Goal: Task Accomplishment & Management: Complete application form

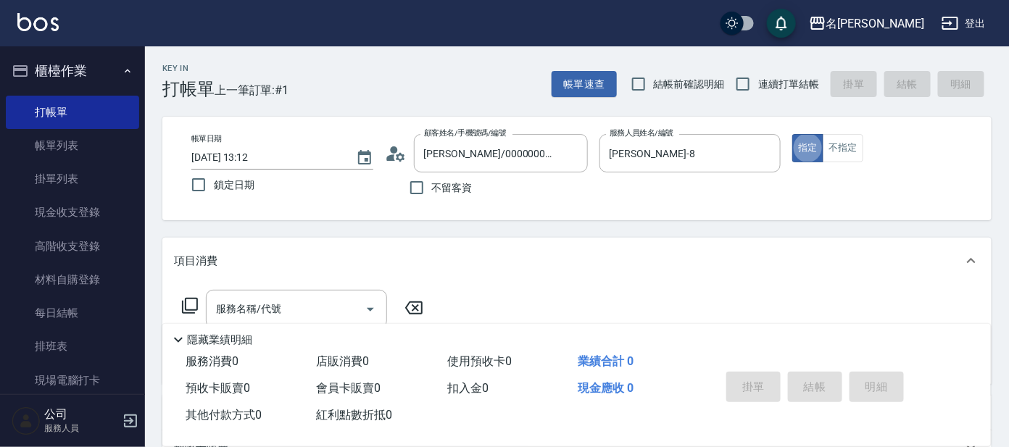
type button "true"
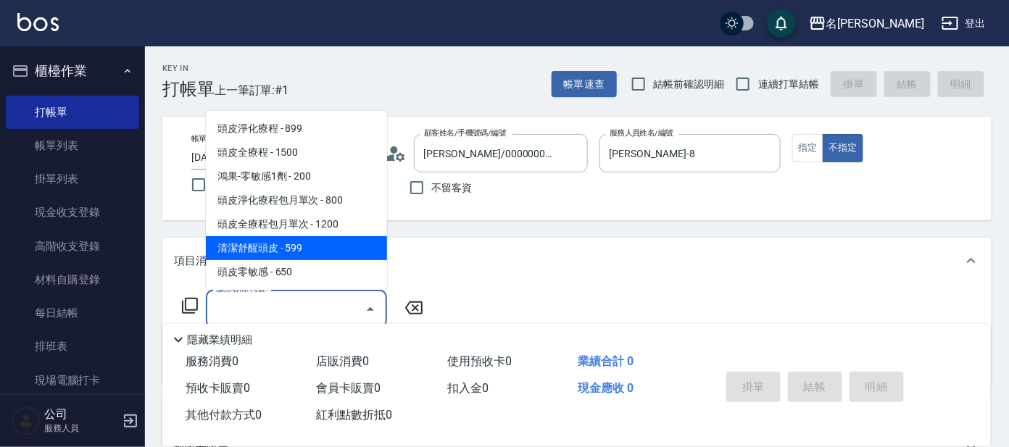
type input "清潔舒醒頭皮(110)"
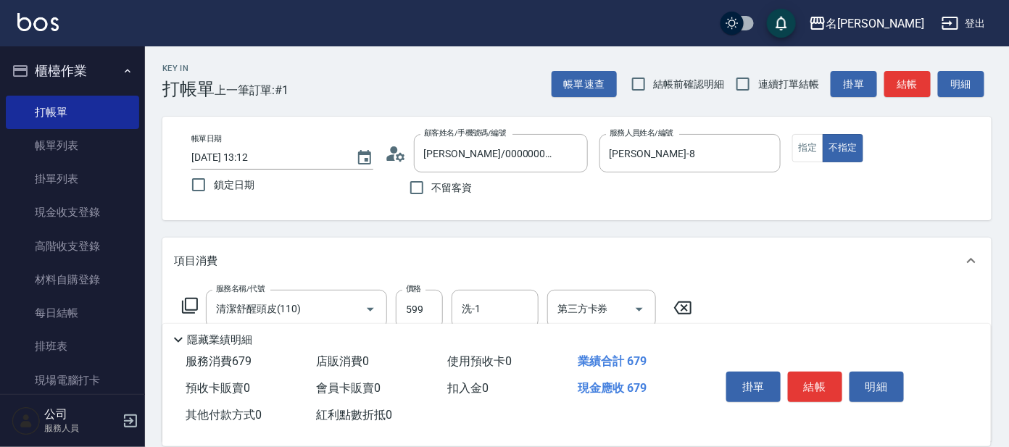
type input "快速修護(800)"
type input "[PERSON_NAME]-8"
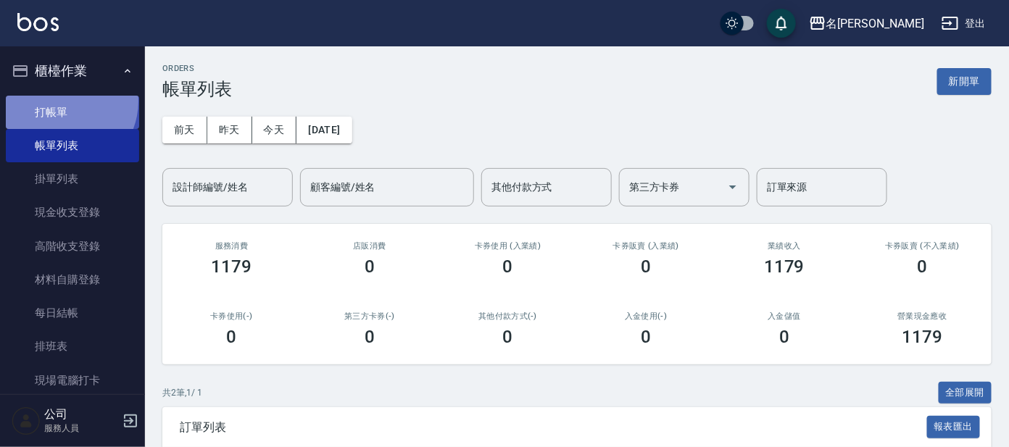
click at [62, 101] on link "打帳單" at bounding box center [72, 112] width 133 height 33
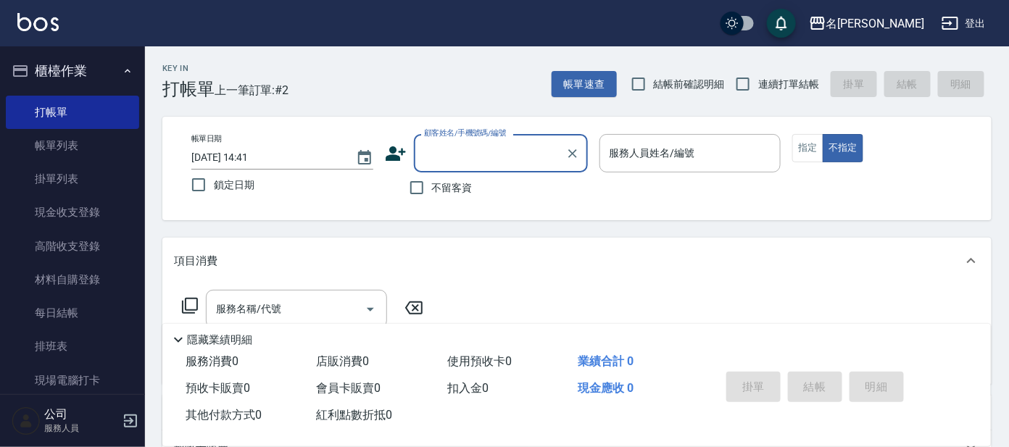
click at [499, 157] on input "顧客姓名/手機號碼/編號" at bounding box center [489, 153] width 139 height 25
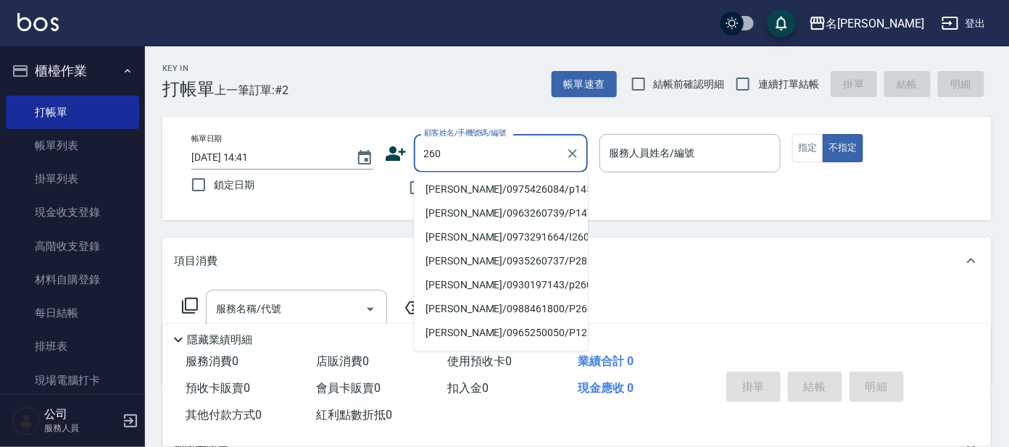
click at [423, 161] on input "260" at bounding box center [489, 153] width 139 height 25
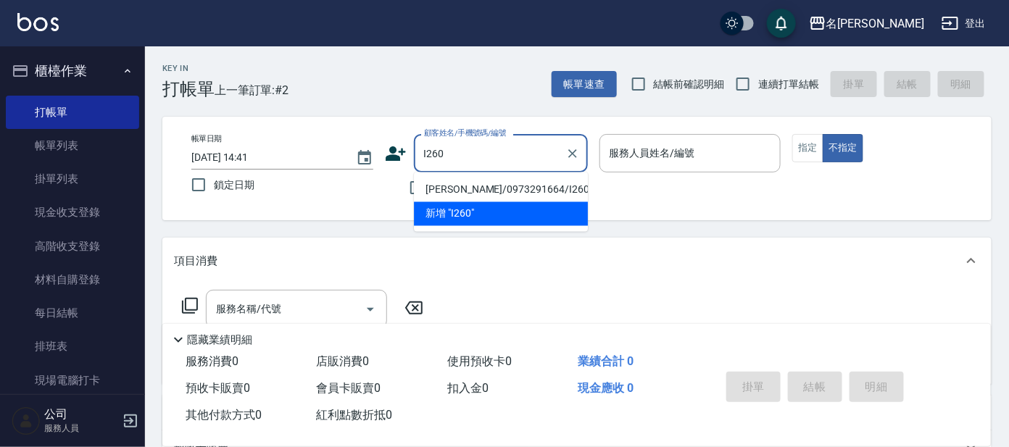
click at [439, 193] on li "[PERSON_NAME]/0973291664/I260" at bounding box center [501, 190] width 174 height 24
type input "[PERSON_NAME]/0973291664/I260"
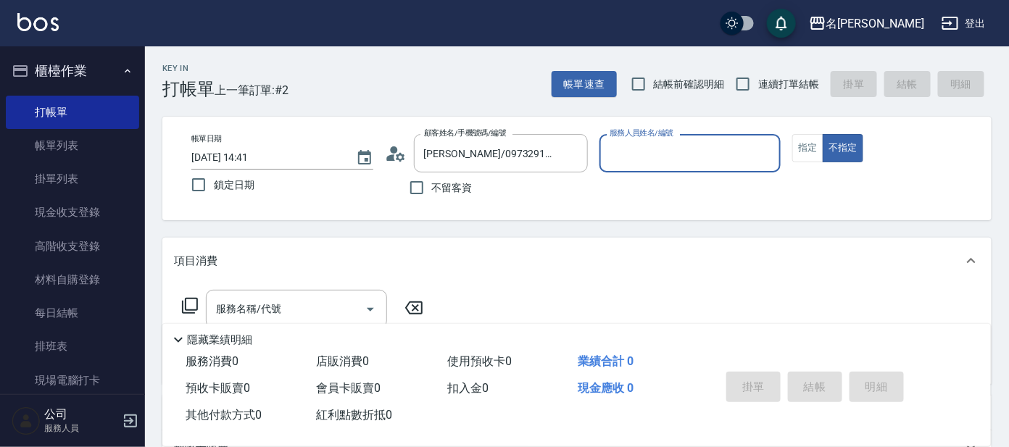
type input "Ada-9"
click at [814, 142] on button "指定" at bounding box center [807, 148] width 31 height 28
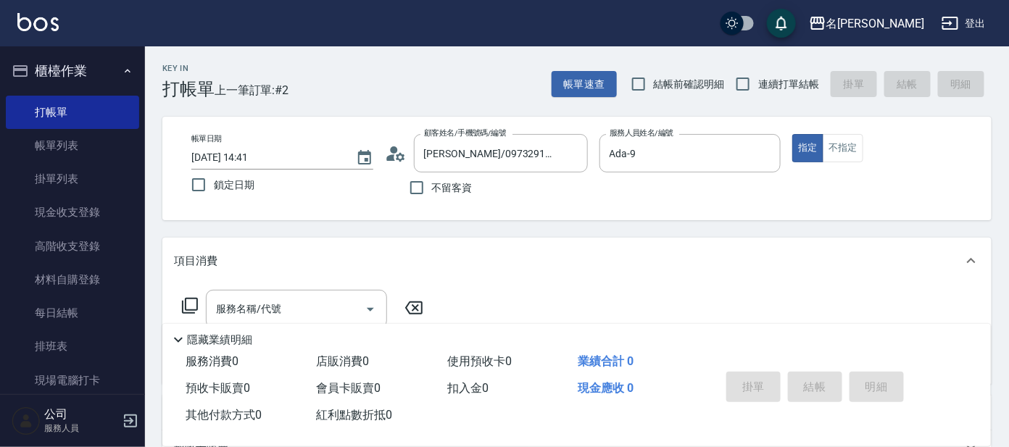
click at [194, 304] on icon at bounding box center [189, 305] width 17 height 17
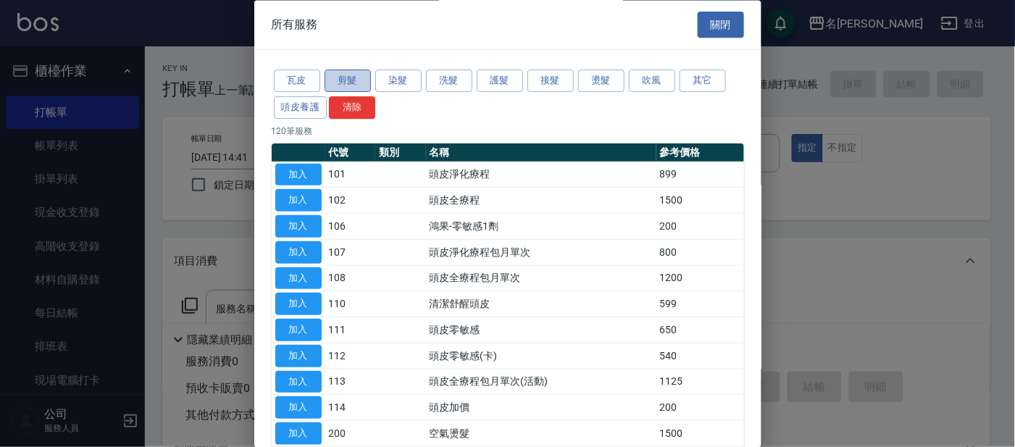
click at [356, 80] on button "剪髮" at bounding box center [348, 81] width 46 height 22
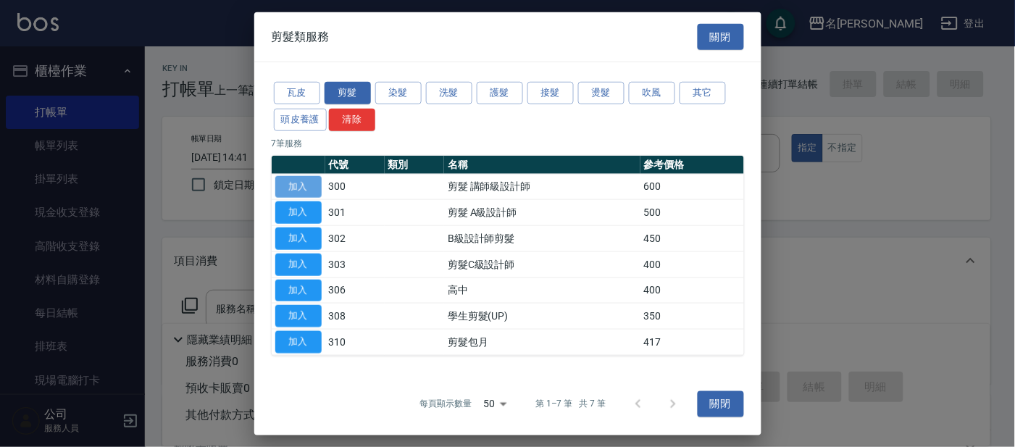
click at [314, 187] on button "加入" at bounding box center [298, 186] width 46 height 22
type input "剪髮 講師級設計師(300)"
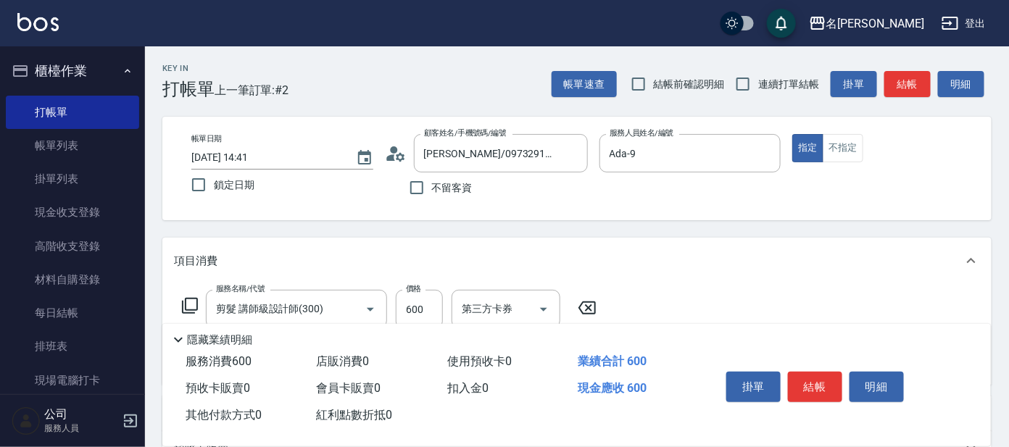
click at [193, 299] on icon at bounding box center [189, 305] width 17 height 17
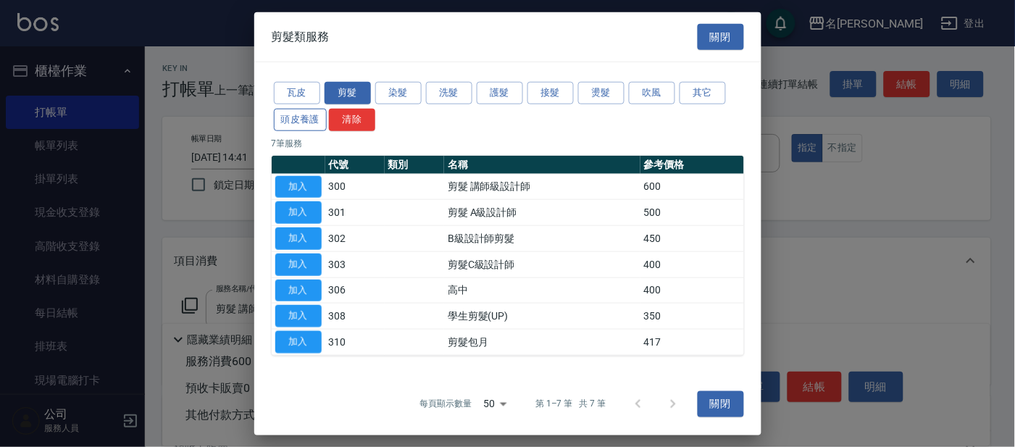
click at [316, 112] on button "頭皮養護" at bounding box center [301, 120] width 54 height 22
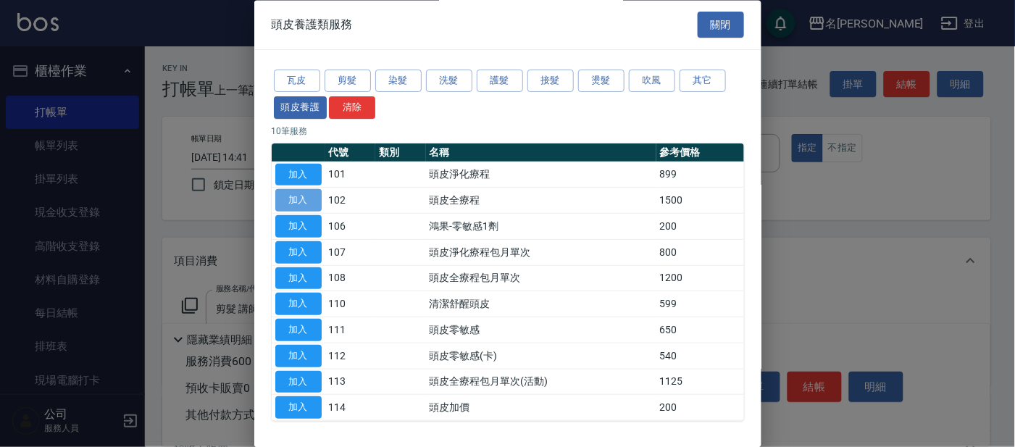
click at [299, 201] on button "加入" at bounding box center [298, 201] width 46 height 22
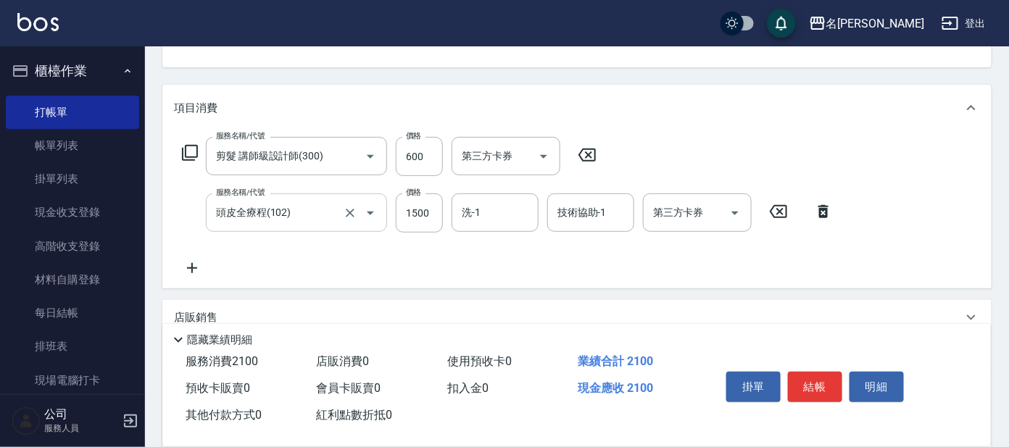
scroll to position [180, 0]
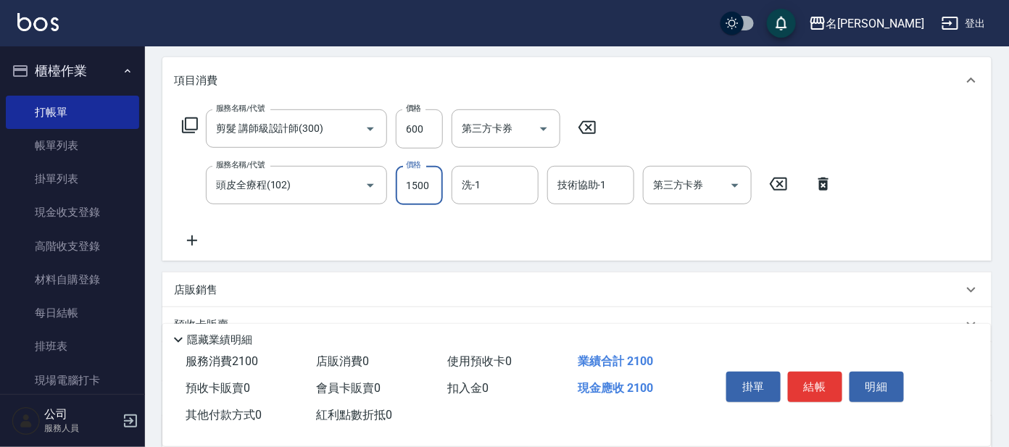
click at [402, 191] on input "1500" at bounding box center [419, 185] width 47 height 39
type input "1299"
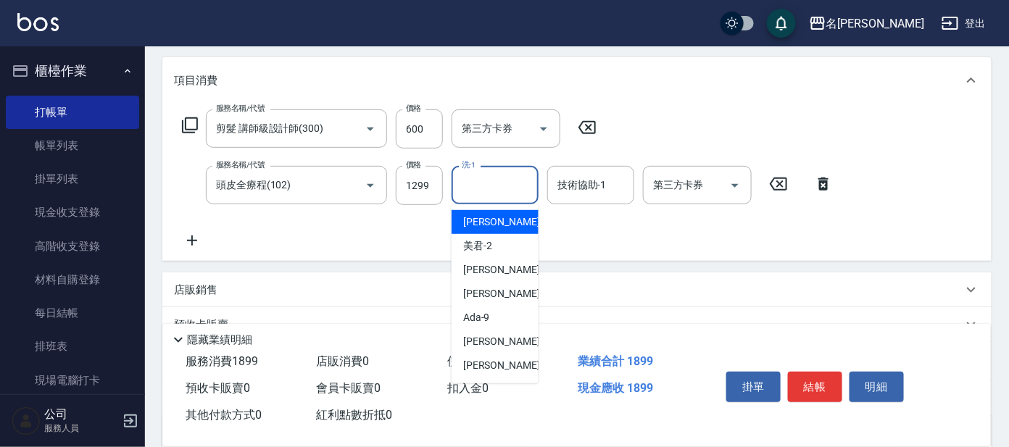
click at [504, 194] on input "洗-1" at bounding box center [495, 185] width 74 height 25
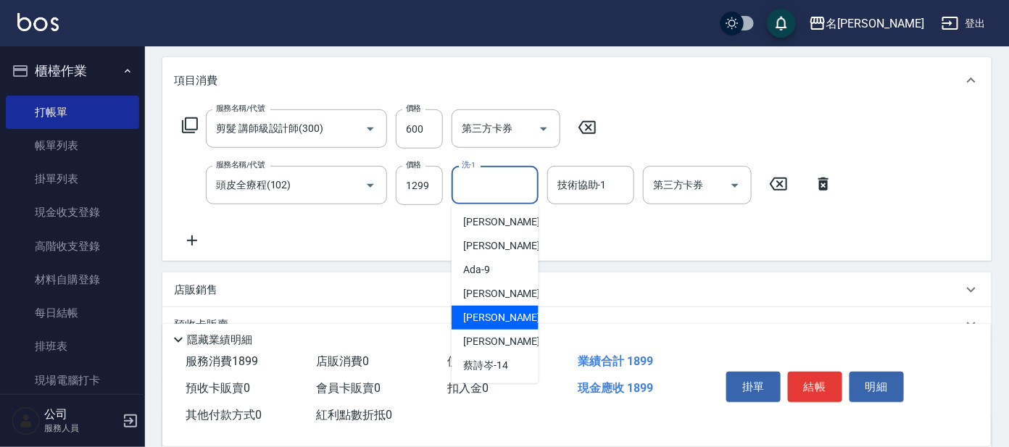
scroll to position [90, 0]
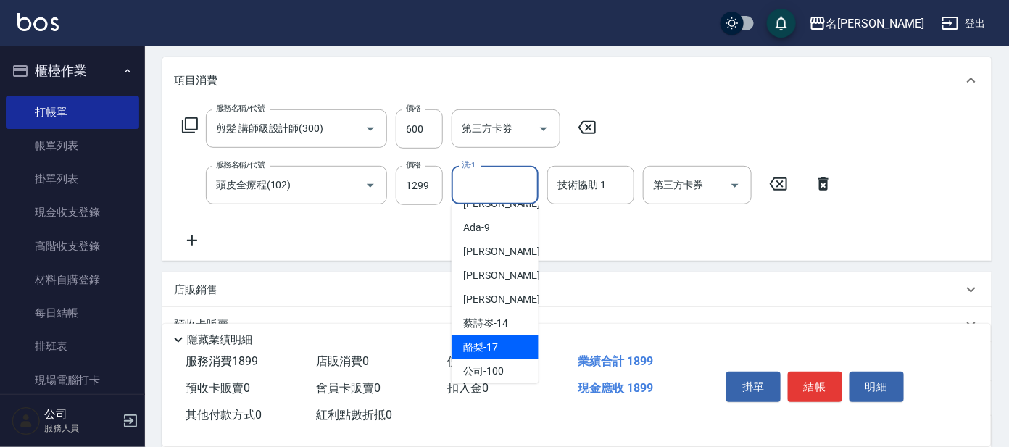
click at [491, 345] on span "酪梨 -17" at bounding box center [480, 347] width 35 height 15
type input "酪梨-17"
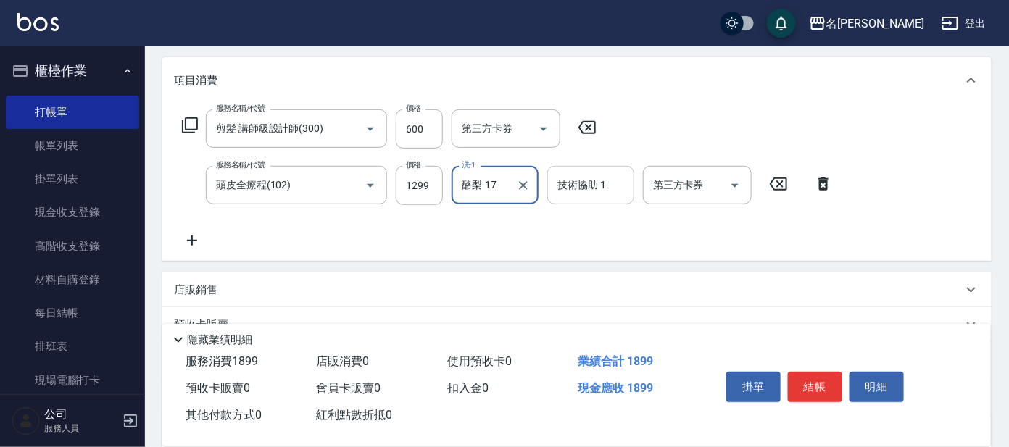
click at [586, 194] on input "技術協助-1" at bounding box center [591, 185] width 74 height 25
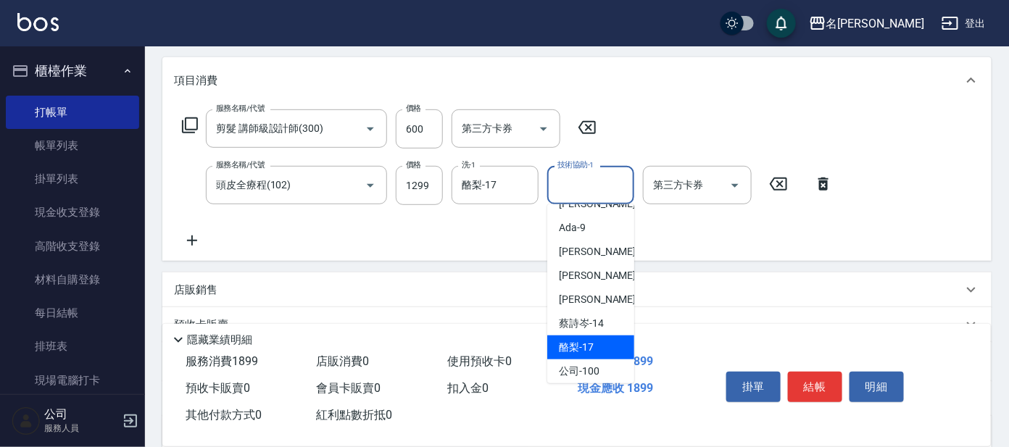
click at [569, 344] on span "酪梨 -17" at bounding box center [576, 347] width 35 height 15
type input "酪梨-17"
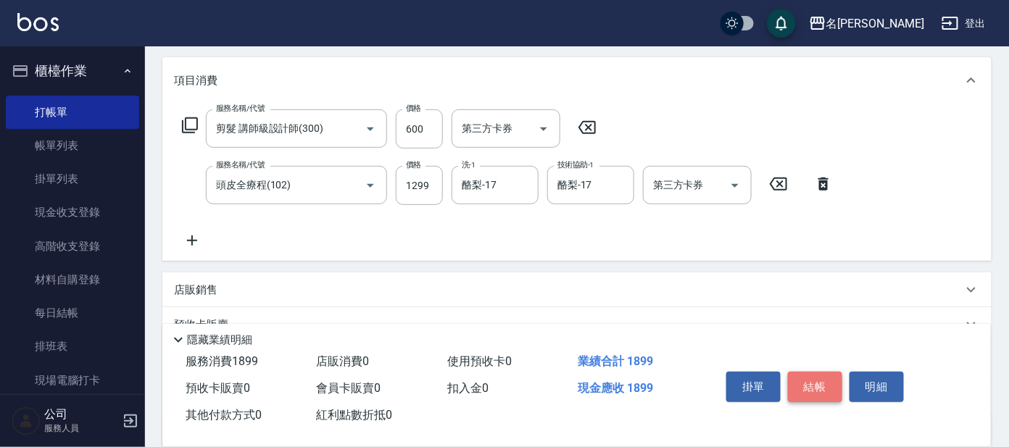
click at [825, 383] on button "結帳" at bounding box center [815, 387] width 54 height 30
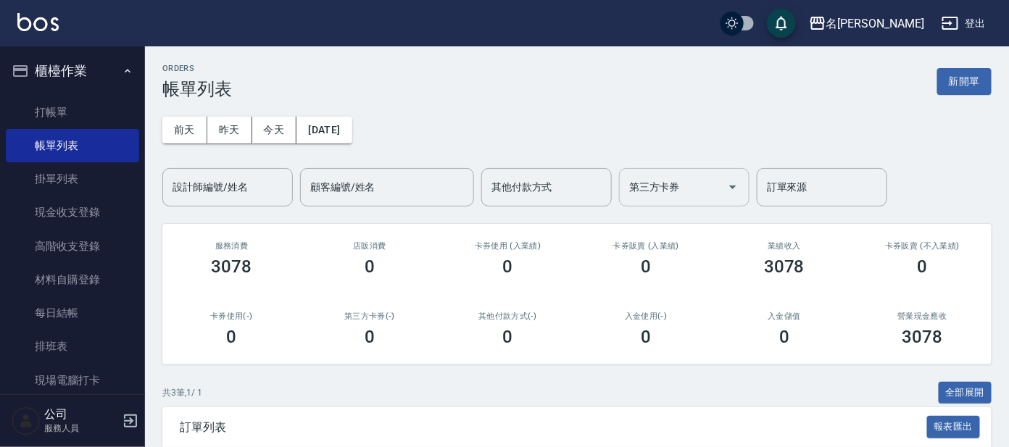
click at [705, 185] on input "第三方卡券" at bounding box center [674, 187] width 96 height 25
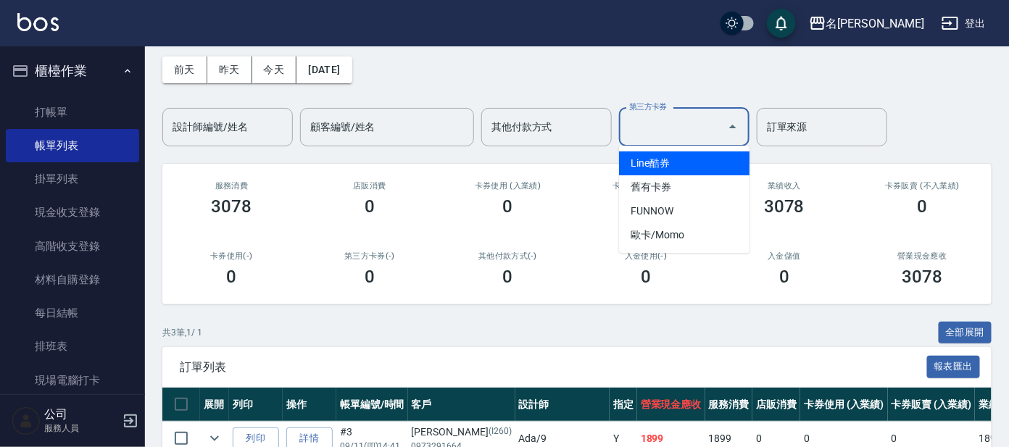
scroll to position [209, 0]
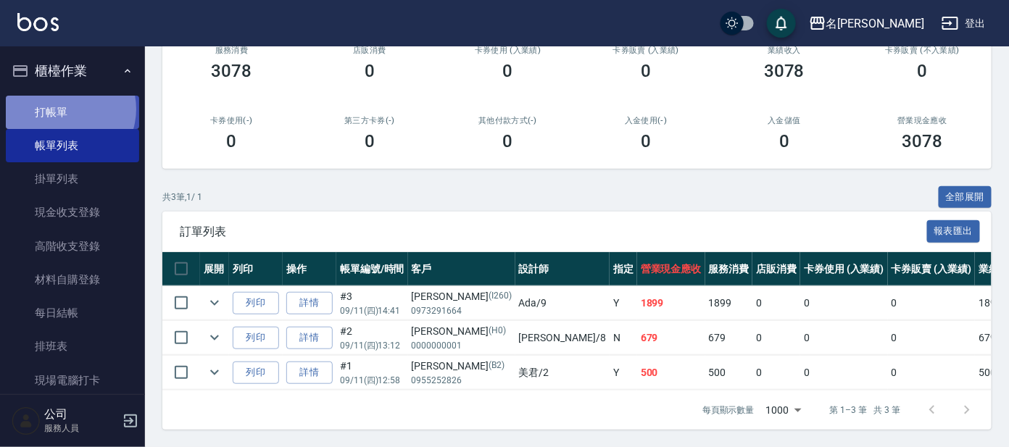
click at [63, 109] on link "打帳單" at bounding box center [72, 112] width 133 height 33
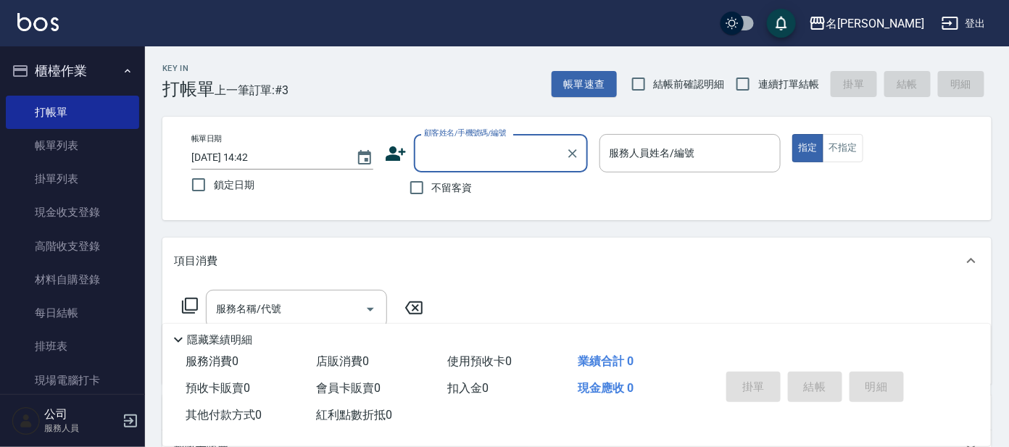
click at [439, 151] on input "顧客姓名/手機號碼/編號" at bounding box center [489, 153] width 139 height 25
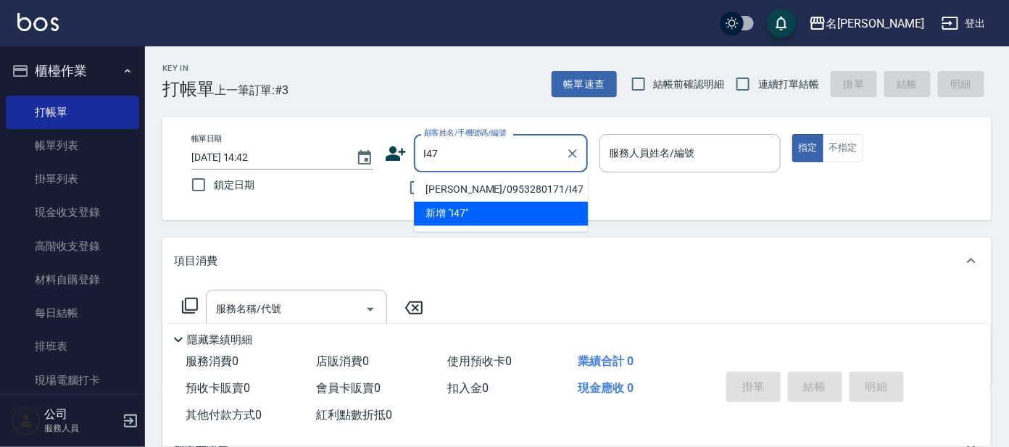
click at [462, 188] on li "[PERSON_NAME]/0953280171/I47" at bounding box center [501, 190] width 174 height 24
type input "[PERSON_NAME]/0953280171/I47"
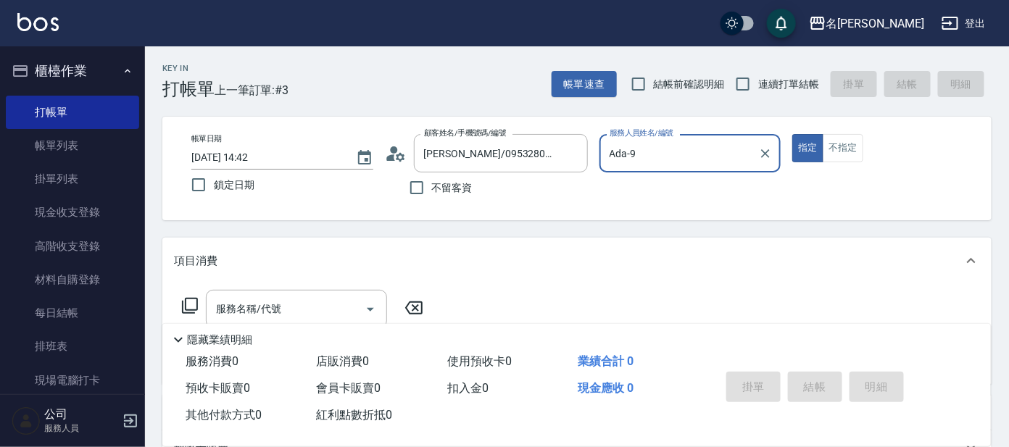
type input "Ada-9"
click at [186, 305] on icon at bounding box center [189, 305] width 17 height 17
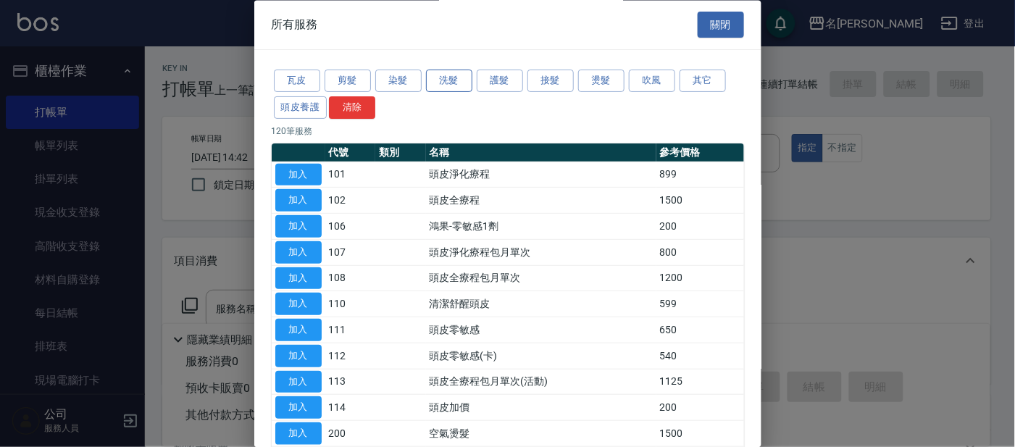
click at [451, 88] on button "洗髮" at bounding box center [449, 81] width 46 height 22
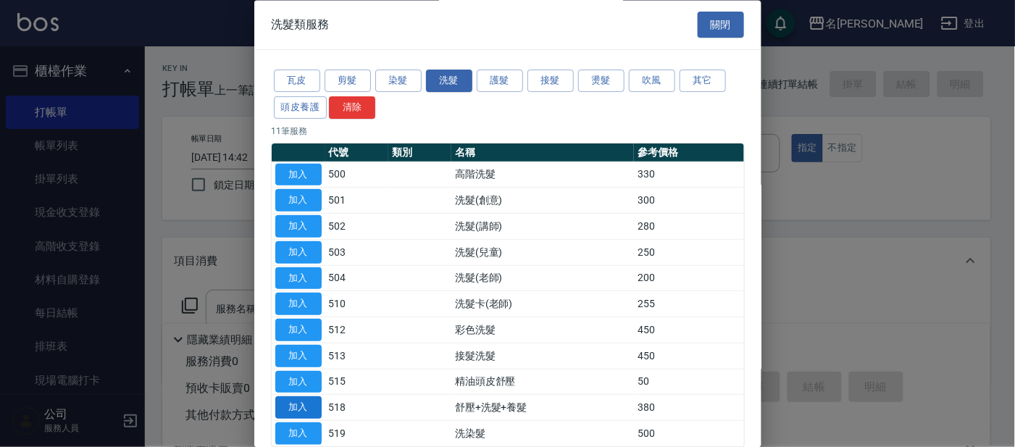
click at [301, 404] on button "加入" at bounding box center [298, 408] width 46 height 22
type input "舒壓+洗髮+養髮(518)"
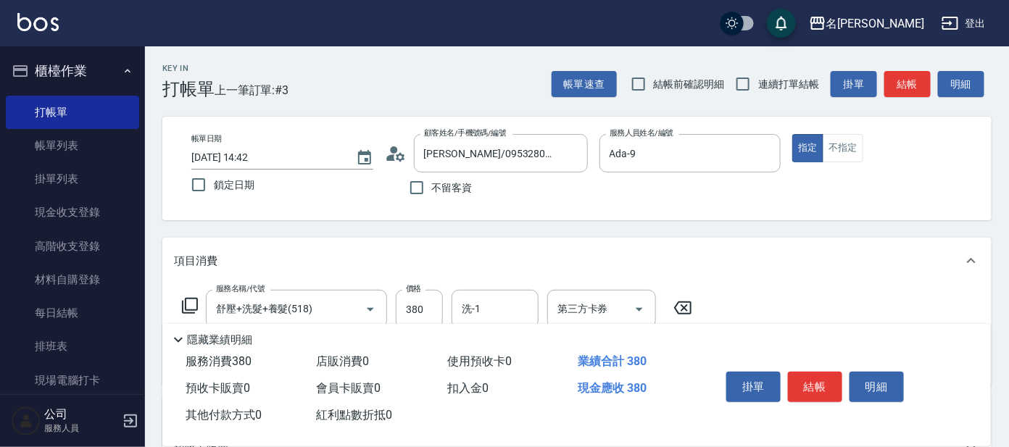
click at [195, 306] on icon at bounding box center [189, 305] width 17 height 17
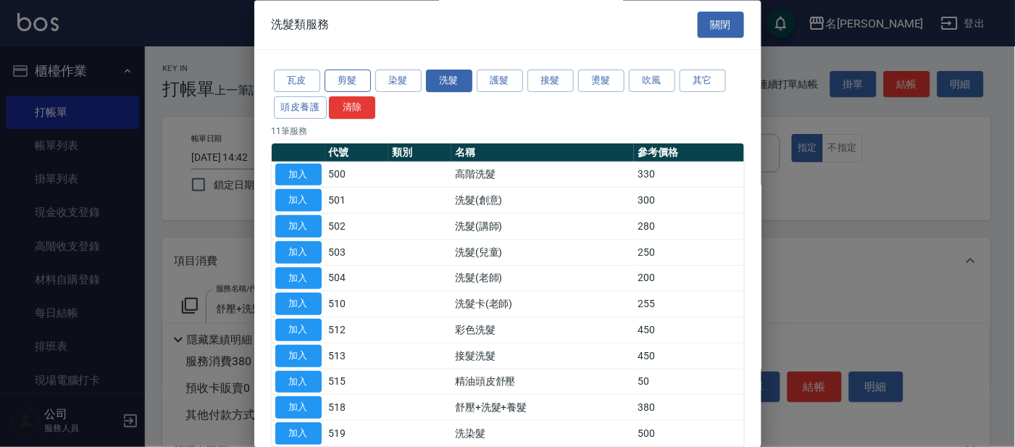
click at [367, 80] on button "剪髮" at bounding box center [348, 81] width 46 height 22
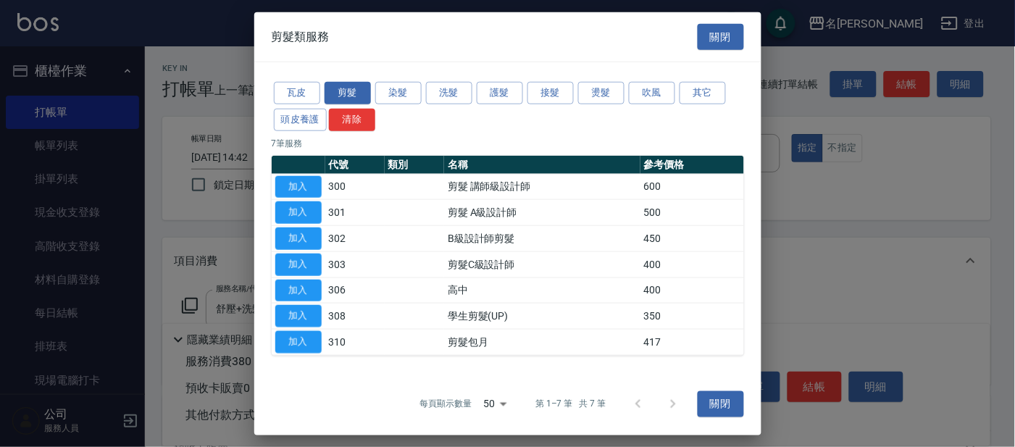
click at [292, 183] on button "加入" at bounding box center [298, 186] width 46 height 22
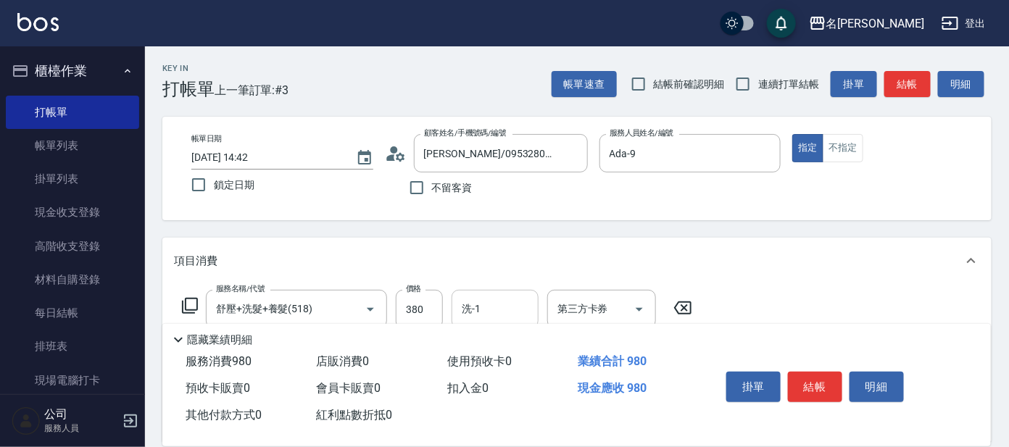
click at [491, 295] on div "洗-1" at bounding box center [495, 309] width 87 height 38
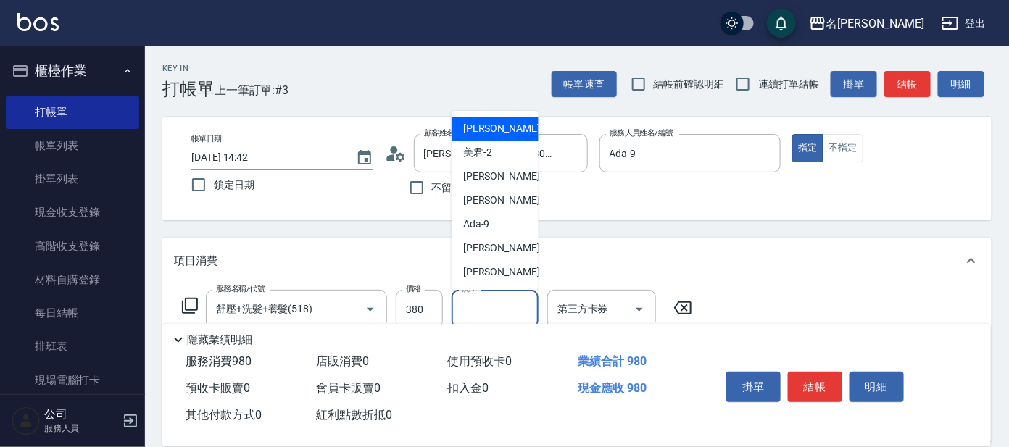
click at [496, 310] on input "洗-1" at bounding box center [495, 308] width 74 height 25
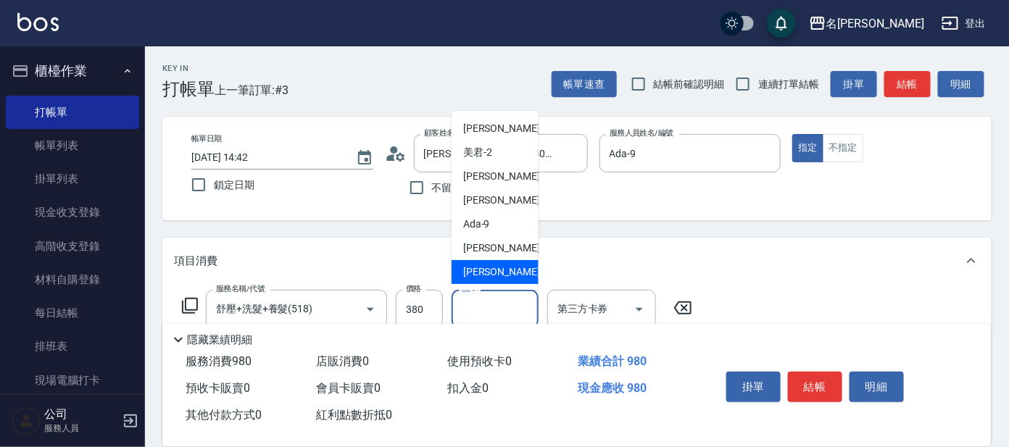
scroll to position [90, 0]
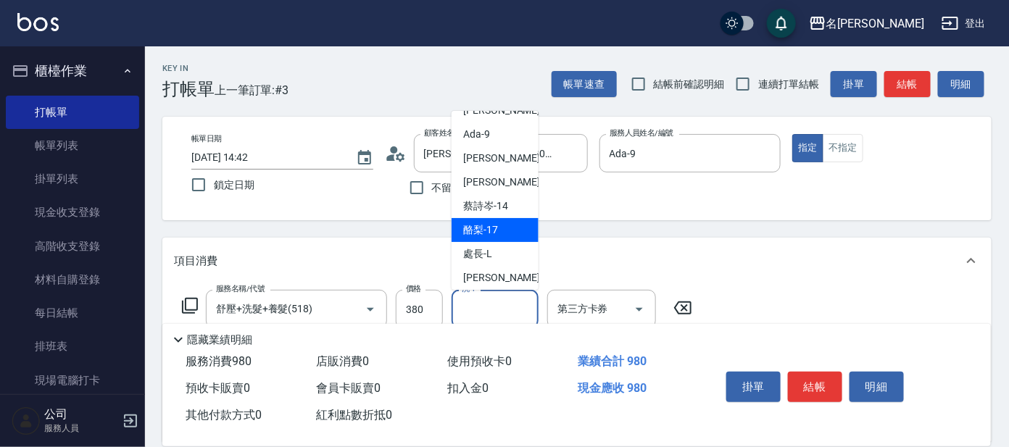
click at [501, 233] on div "酪梨 -17" at bounding box center [495, 230] width 87 height 24
type input "酪梨-17"
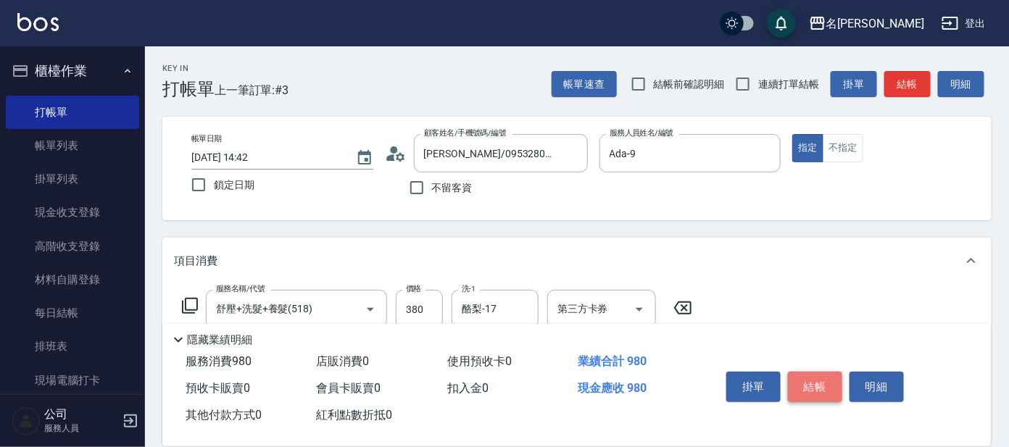
click at [802, 384] on button "結帳" at bounding box center [815, 387] width 54 height 30
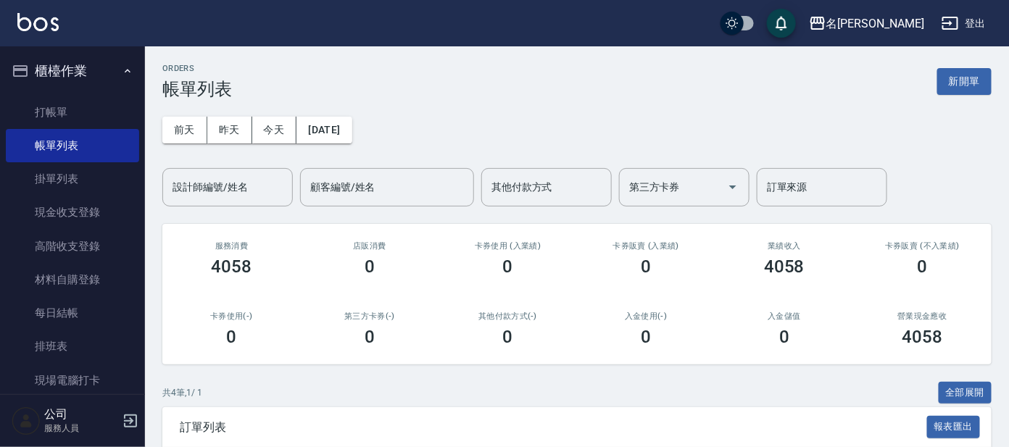
click at [542, 296] on div "其他付款方式(-) 0" at bounding box center [508, 329] width 138 height 70
click at [75, 112] on link "打帳單" at bounding box center [72, 112] width 133 height 33
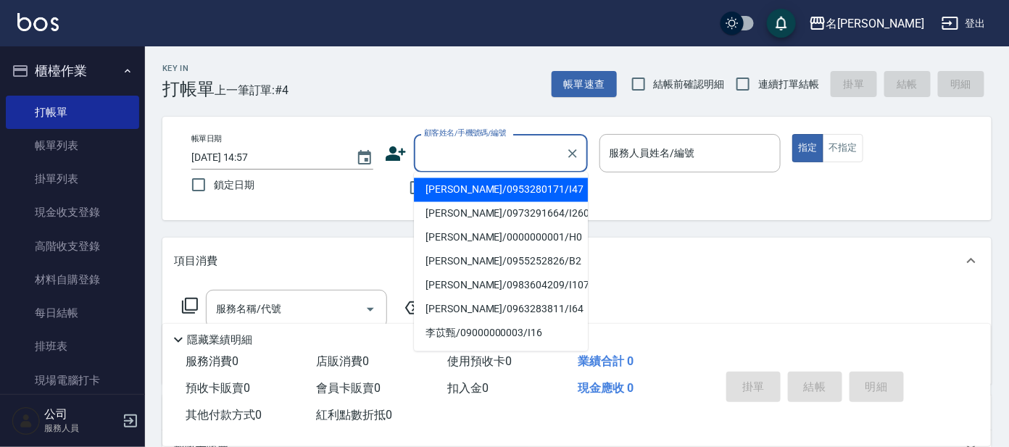
click at [455, 164] on input "顧客姓名/手機號碼/編號" at bounding box center [489, 153] width 139 height 25
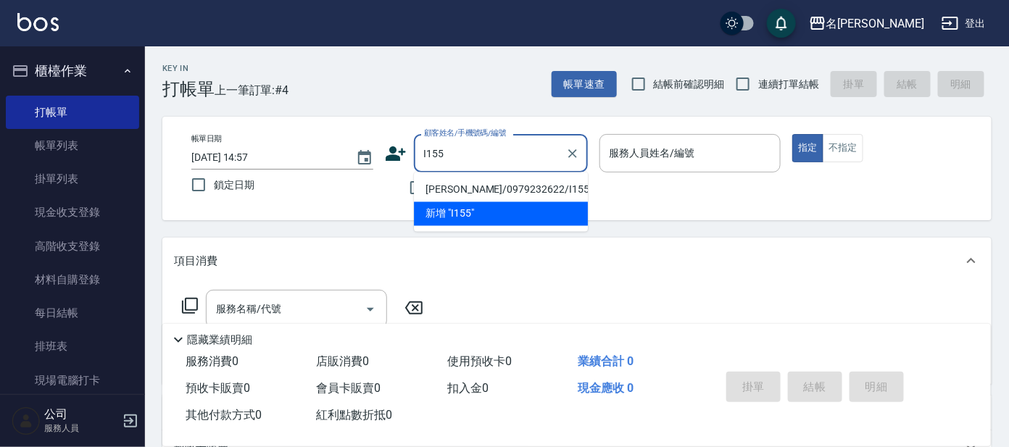
click at [468, 199] on li "[PERSON_NAME]/0979232622/I155" at bounding box center [501, 190] width 174 height 24
type input "[PERSON_NAME]/0979232622/I155"
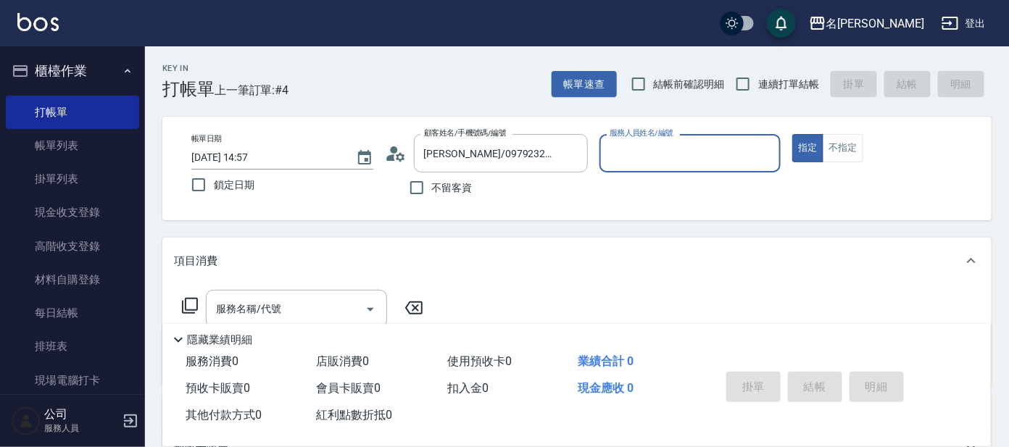
type input "Ada-9"
click at [187, 307] on icon at bounding box center [189, 305] width 17 height 17
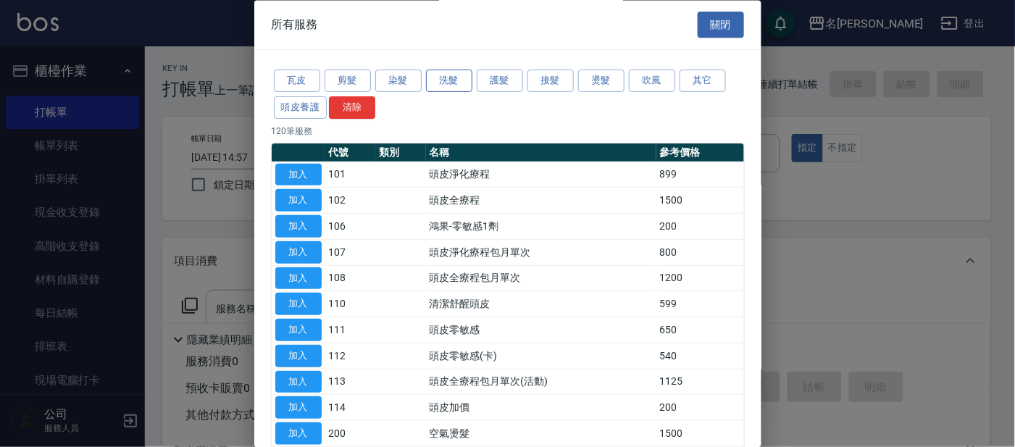
click at [442, 80] on button "洗髮" at bounding box center [449, 81] width 46 height 22
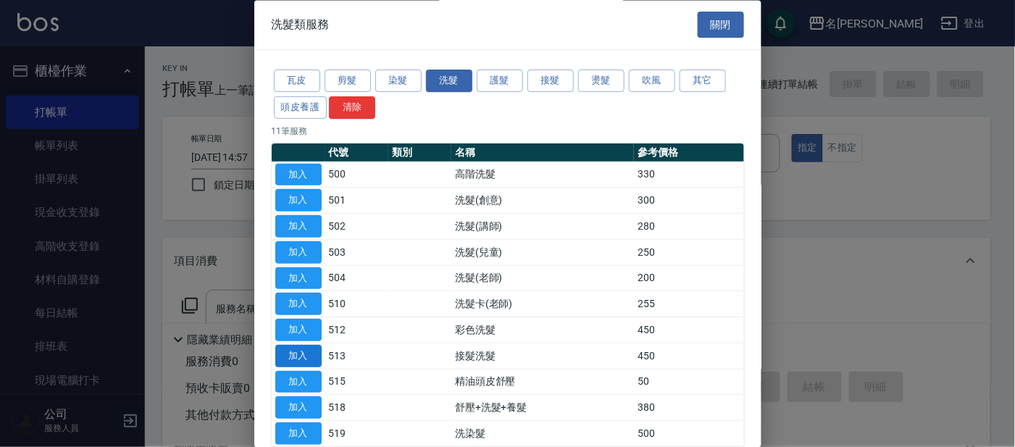
click at [302, 360] on button "加入" at bounding box center [298, 356] width 46 height 22
type input "接髮洗髮(513)"
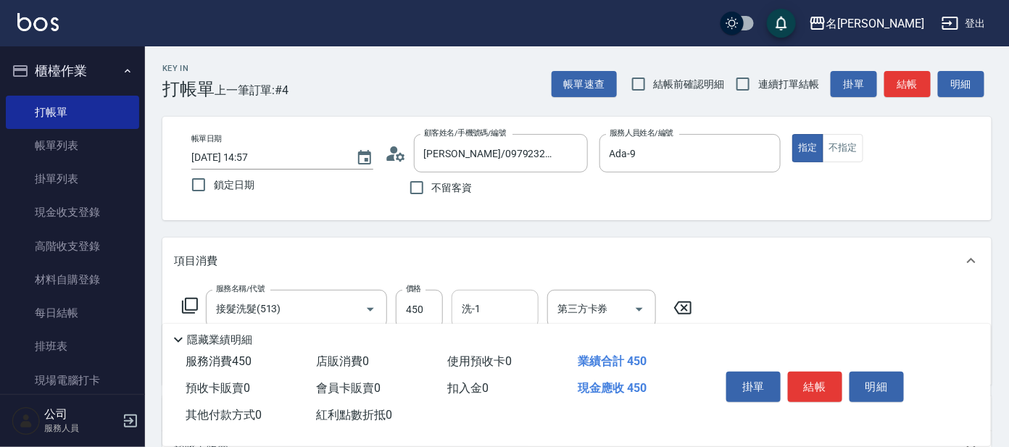
click at [478, 304] on input "洗-1" at bounding box center [495, 308] width 74 height 25
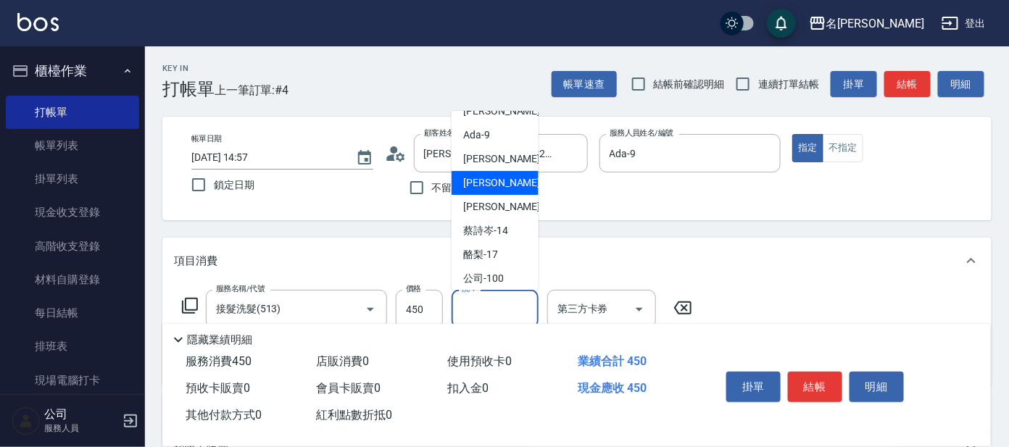
scroll to position [90, 0]
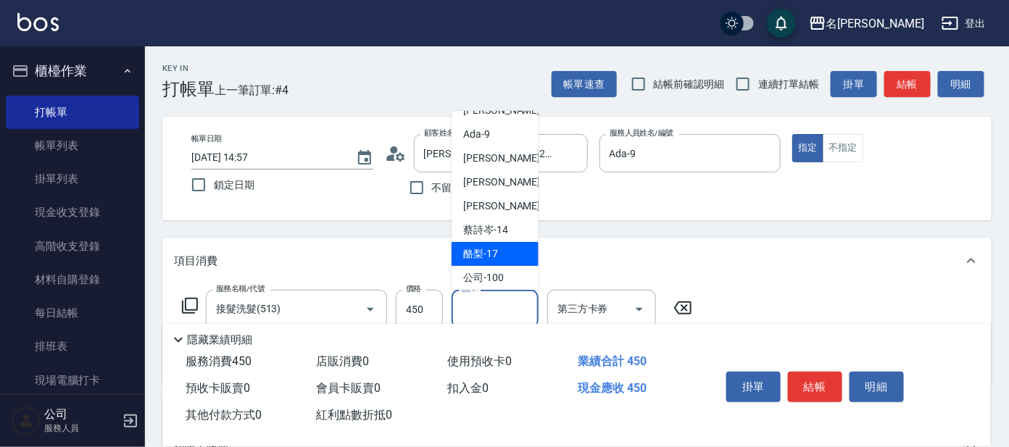
click at [493, 250] on span "酪梨 -17" at bounding box center [480, 253] width 35 height 15
type input "酪梨-17"
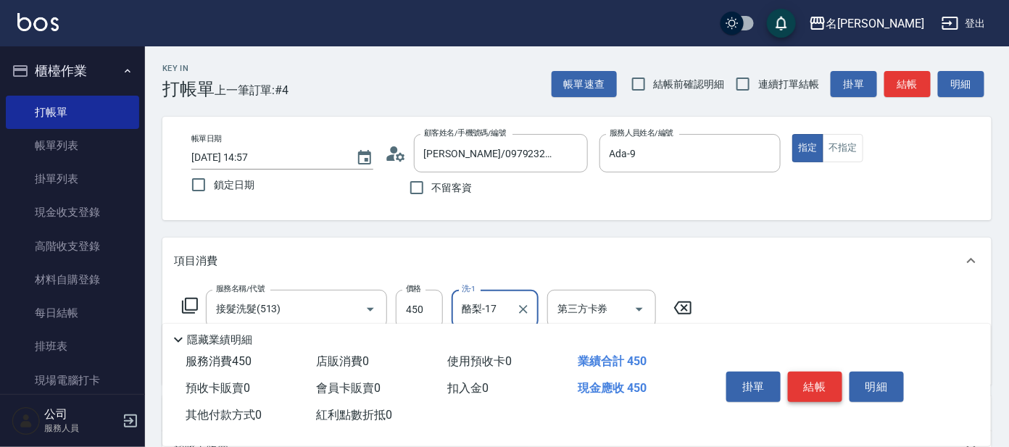
click at [820, 383] on button "結帳" at bounding box center [815, 387] width 54 height 30
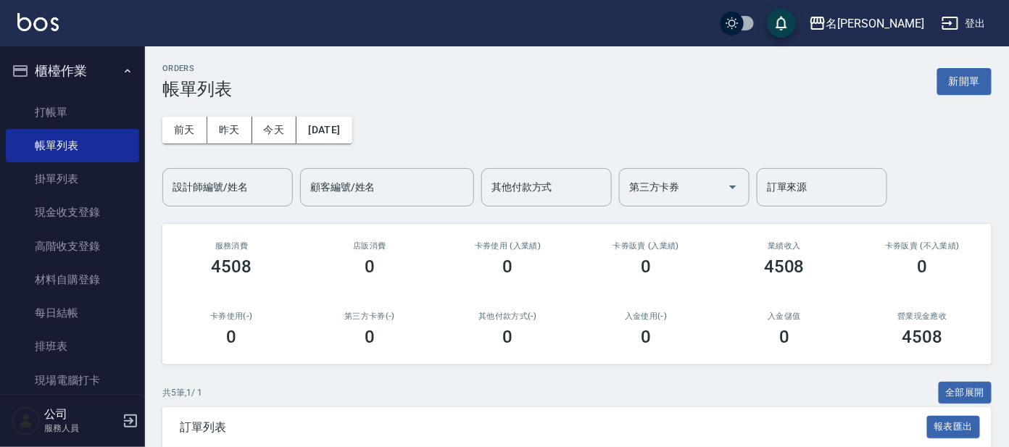
click at [833, 356] on div "入金儲值 0" at bounding box center [784, 329] width 138 height 70
click at [54, 115] on link "打帳單" at bounding box center [72, 112] width 133 height 33
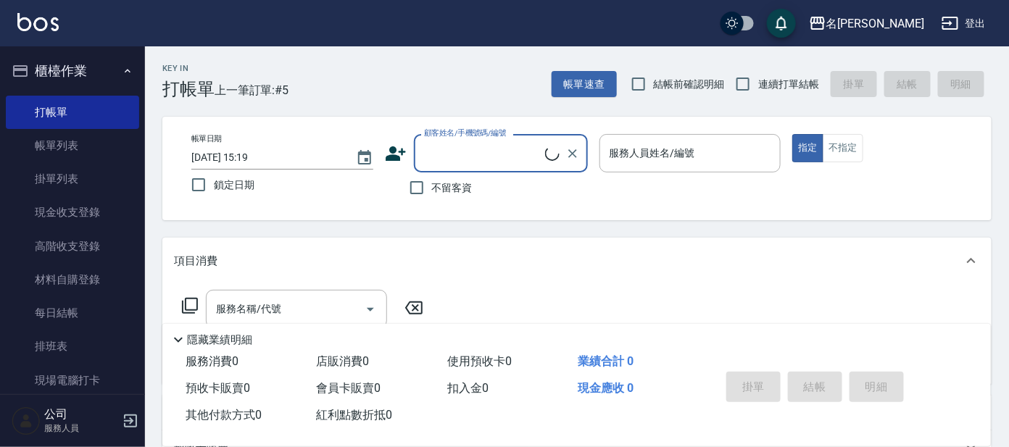
click at [502, 154] on input "顧客姓名/手機號碼/編號" at bounding box center [482, 153] width 125 height 25
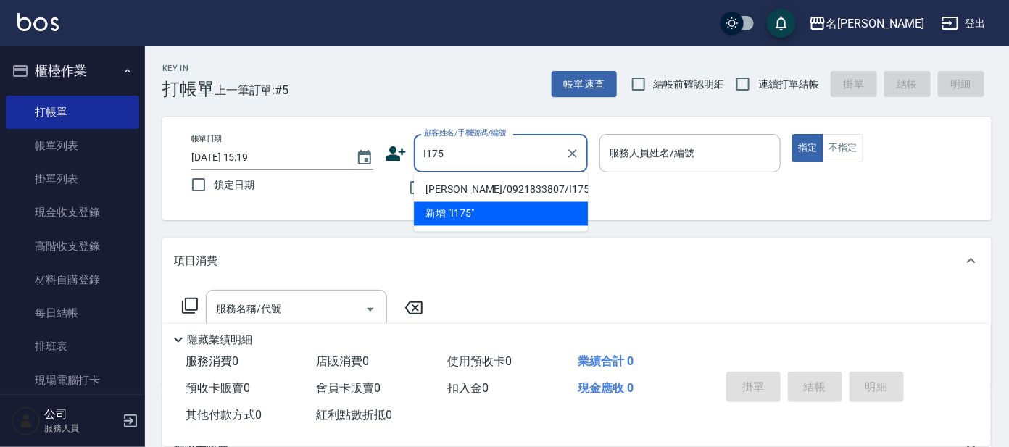
click at [456, 191] on li "[PERSON_NAME]/0921833807/I175" at bounding box center [501, 190] width 174 height 24
type input "[PERSON_NAME]/0921833807/I175"
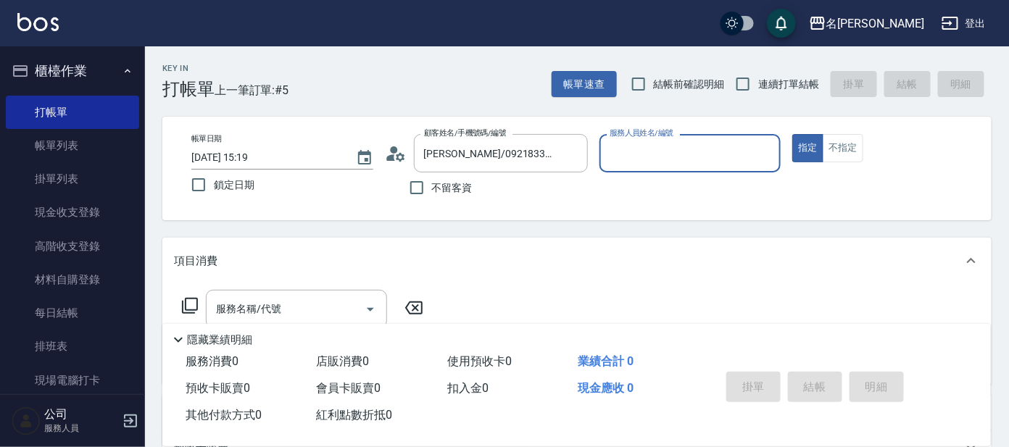
type input "Ada-9"
click at [393, 154] on icon at bounding box center [390, 157] width 9 height 7
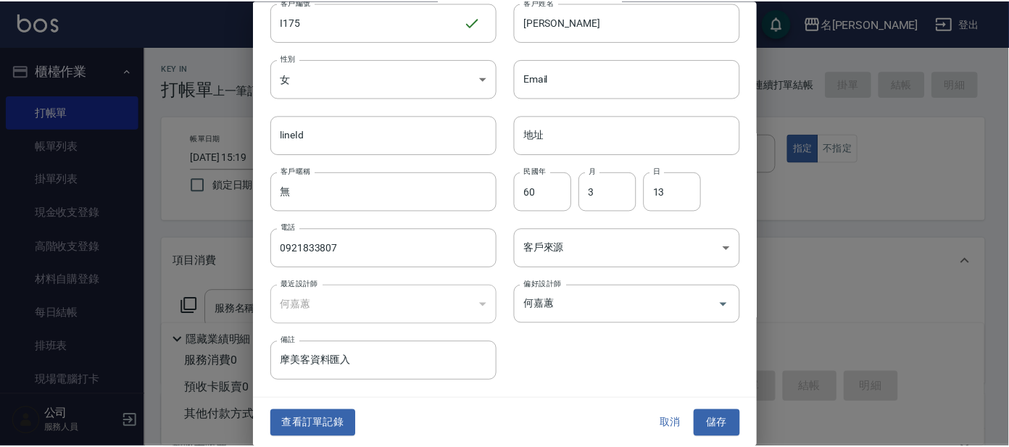
scroll to position [54, 0]
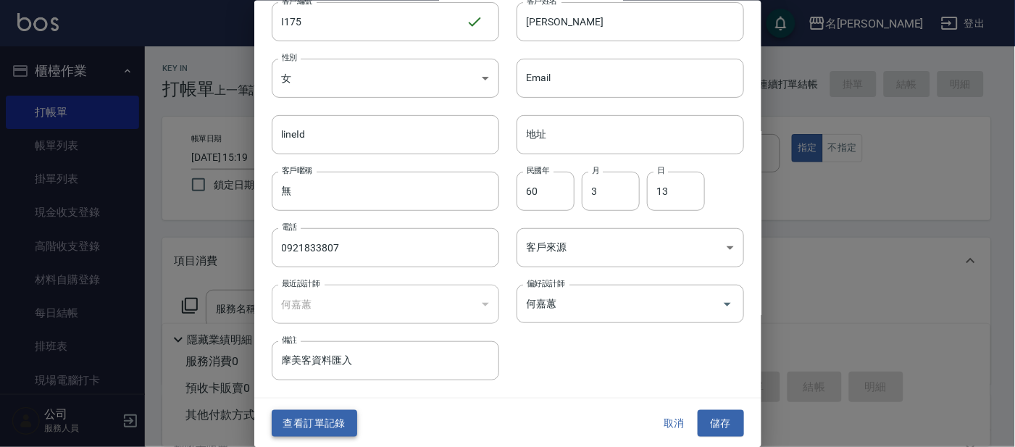
click at [328, 423] on button "查看訂單記錄" at bounding box center [315, 423] width 86 height 27
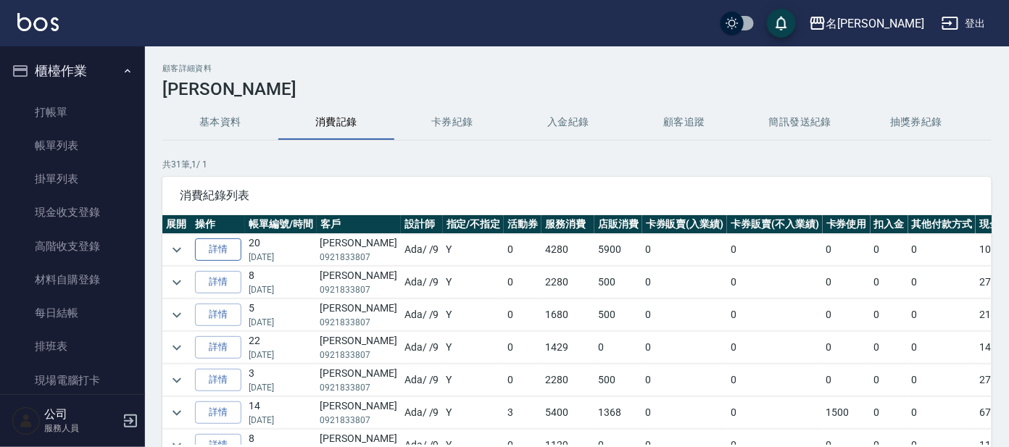
click at [225, 249] on link "詳情" at bounding box center [218, 249] width 46 height 22
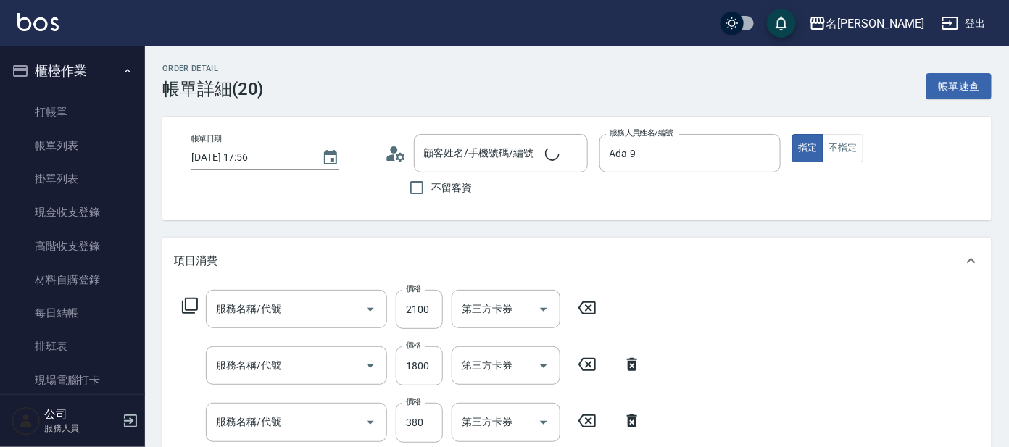
type input "[DATE] 17:56"
type input "Ada-9"
type input "極光蘊4段深層護髮(624)"
type input "染髮(400)"
type input "舒壓+洗髮+養髮(518)"
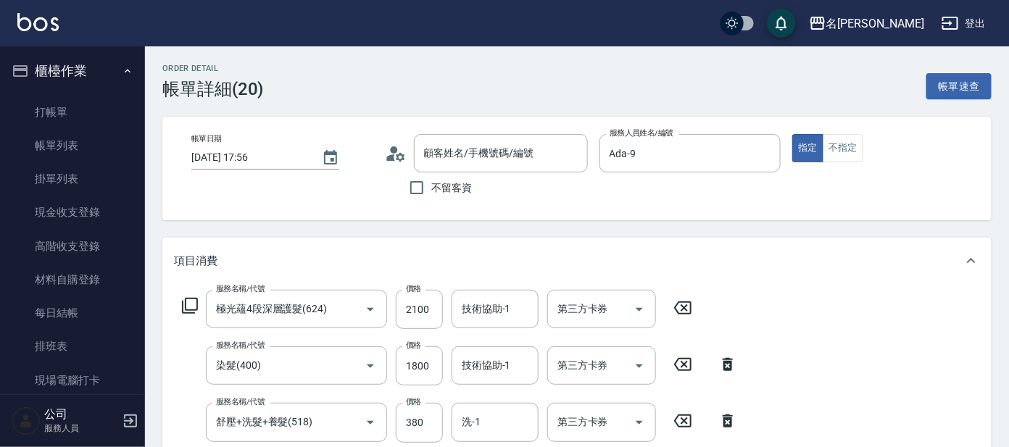
type input "[PERSON_NAME]/0921833807/I175"
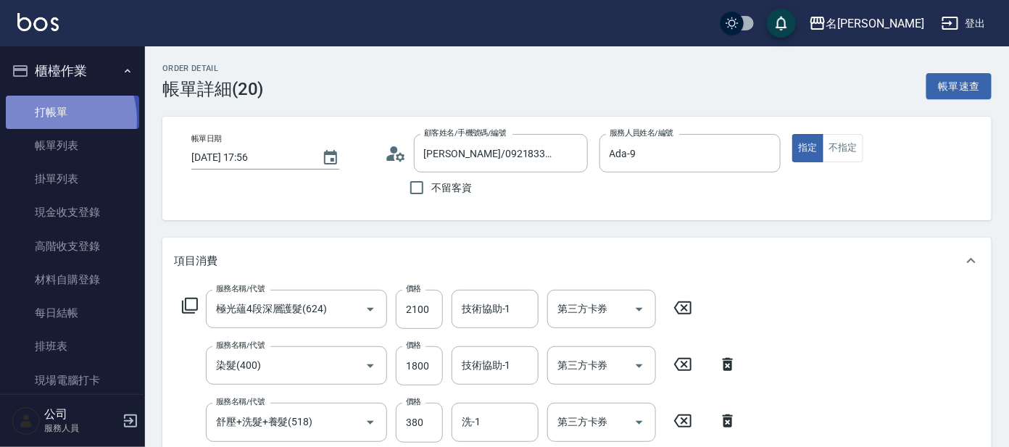
click at [49, 120] on link "打帳單" at bounding box center [72, 112] width 133 height 33
